Goal: Find specific page/section: Find specific page/section

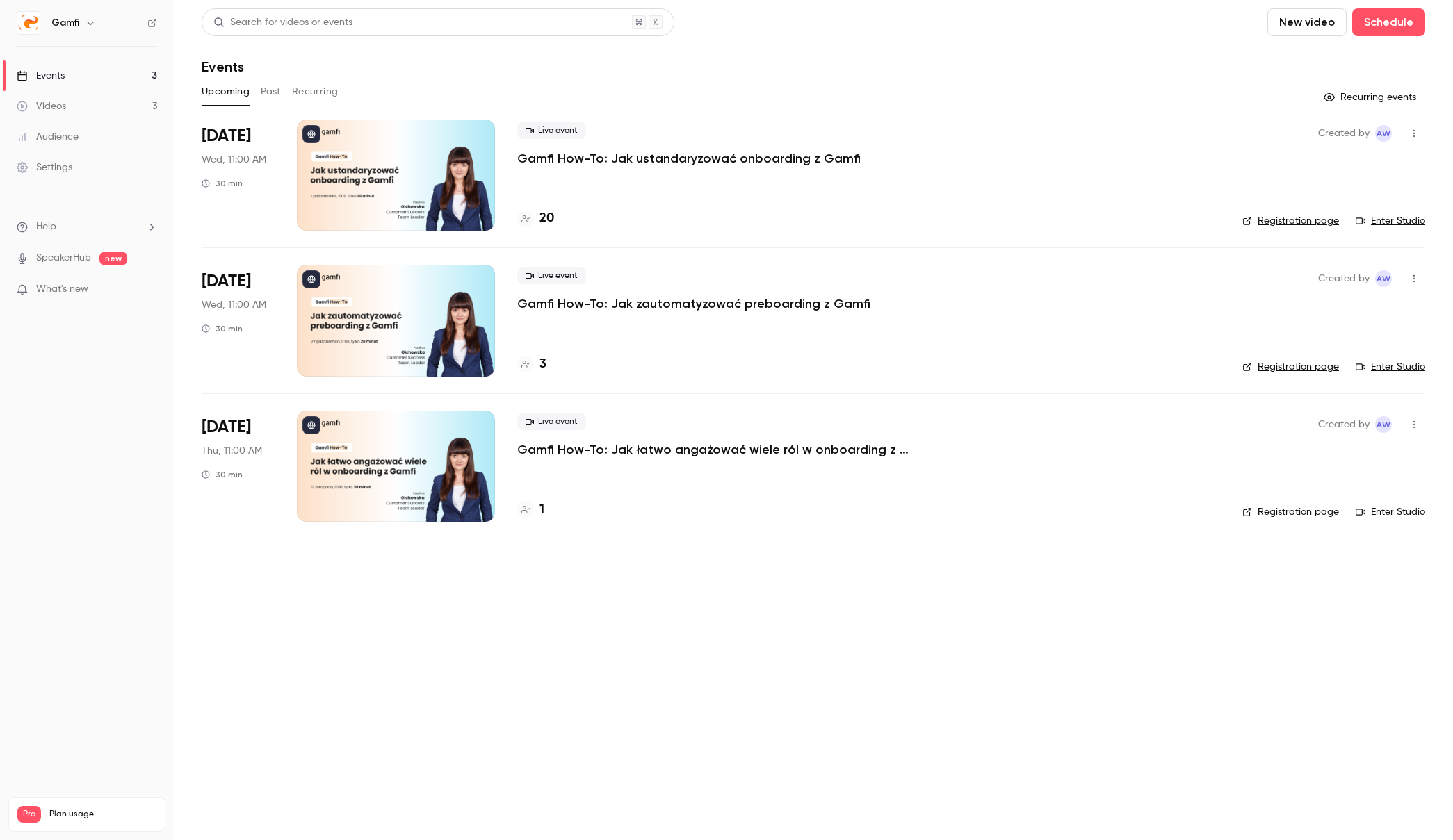
click at [605, 156] on p "Gamfi How-To: Jak ustandaryzować onboarding z Gamfi" at bounding box center [688, 158] width 343 height 17
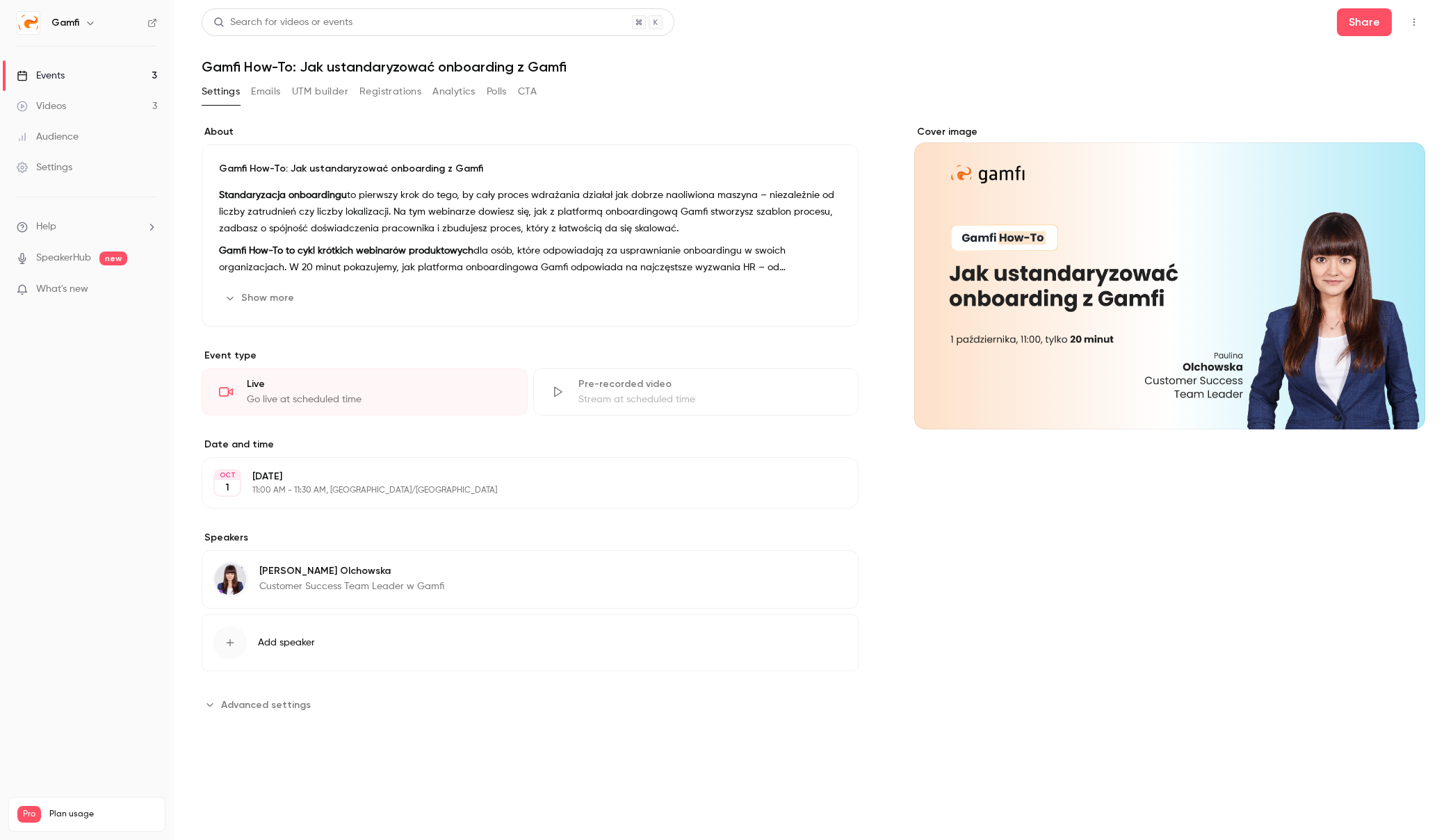
click at [394, 91] on button "Registrations" at bounding box center [390, 91] width 62 height 22
